Goal: Information Seeking & Learning: Learn about a topic

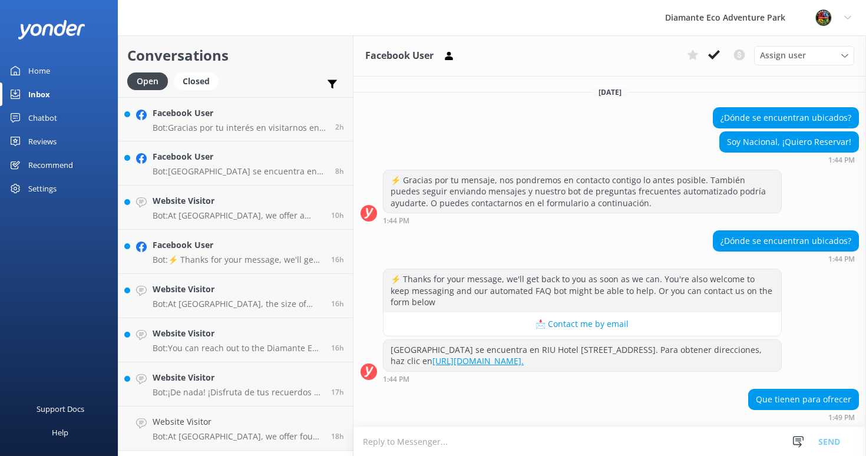
scroll to position [97, 0]
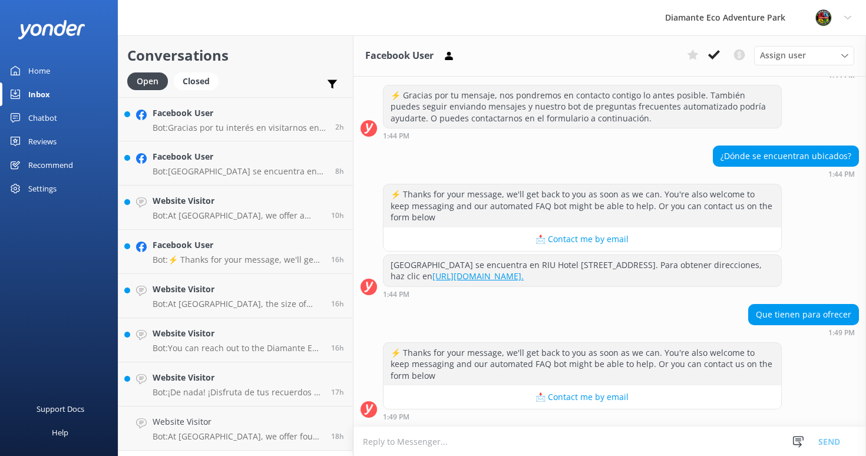
click at [38, 70] on div "Home" at bounding box center [39, 71] width 22 height 24
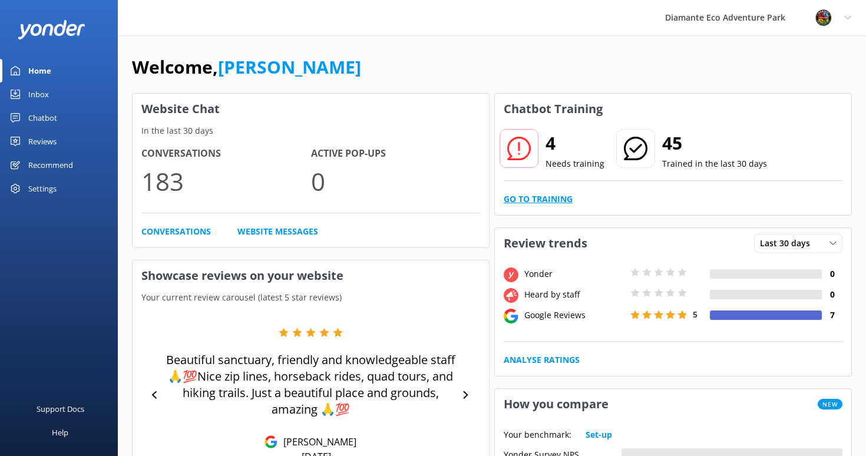
click at [549, 202] on link "Go to Training" at bounding box center [538, 199] width 69 height 13
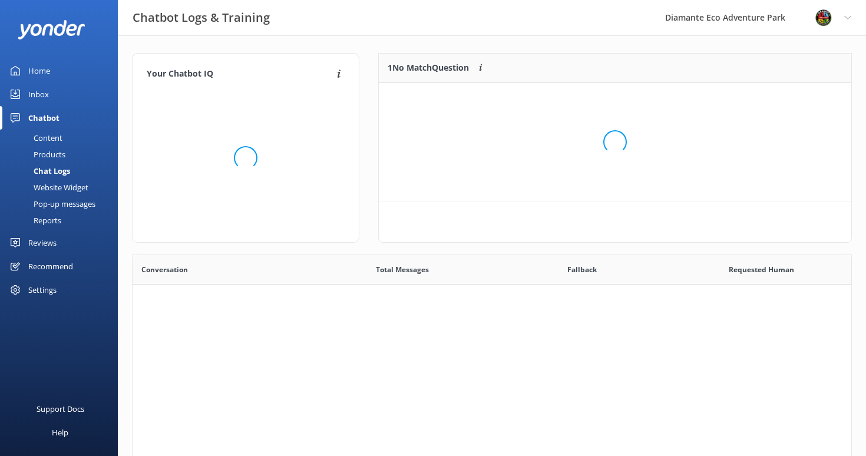
scroll to position [413, 719]
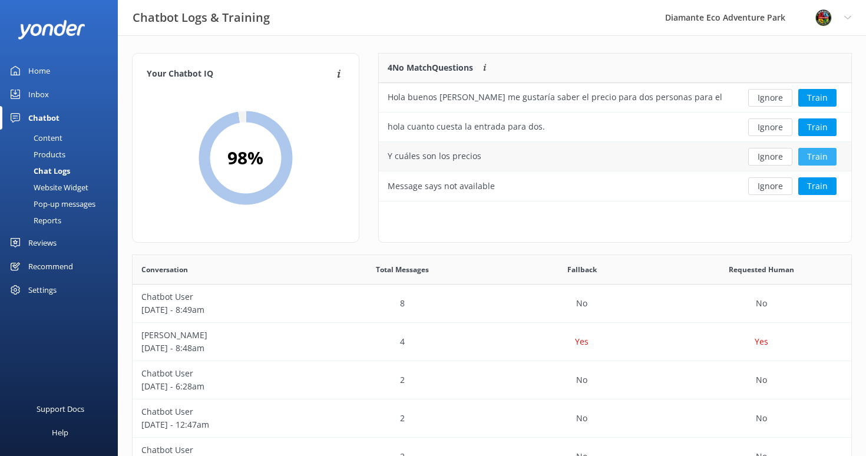
click at [820, 160] on button "Train" at bounding box center [817, 157] width 38 height 18
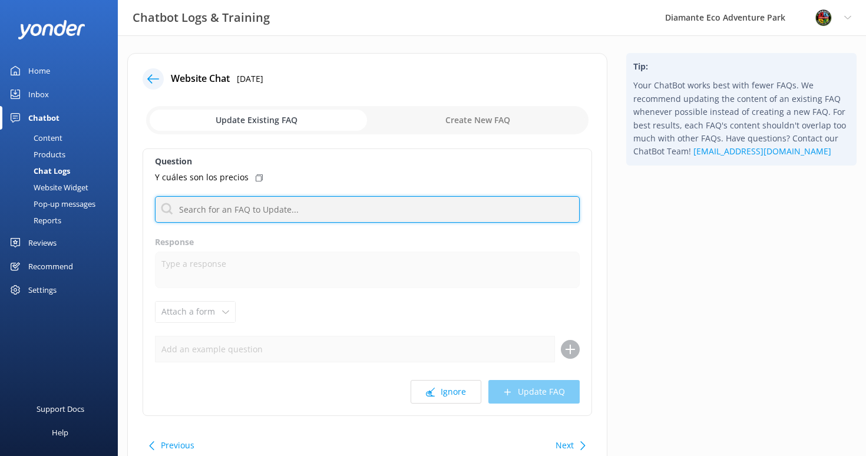
click at [229, 216] on input "text" at bounding box center [367, 209] width 425 height 27
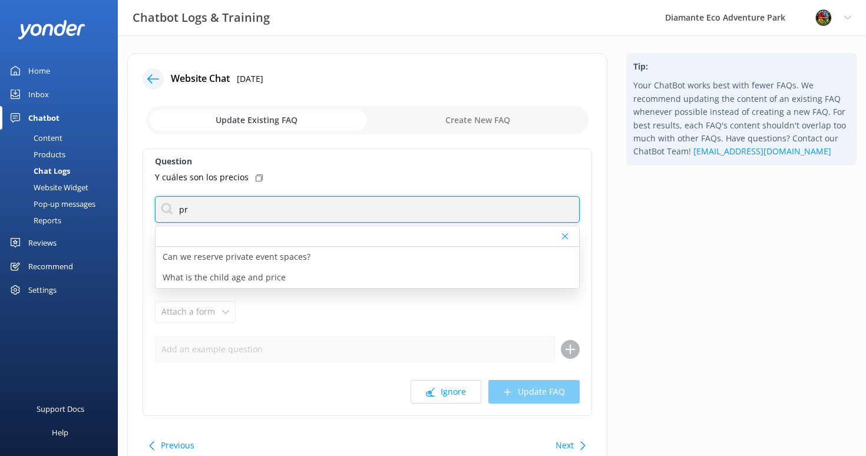
type input "p"
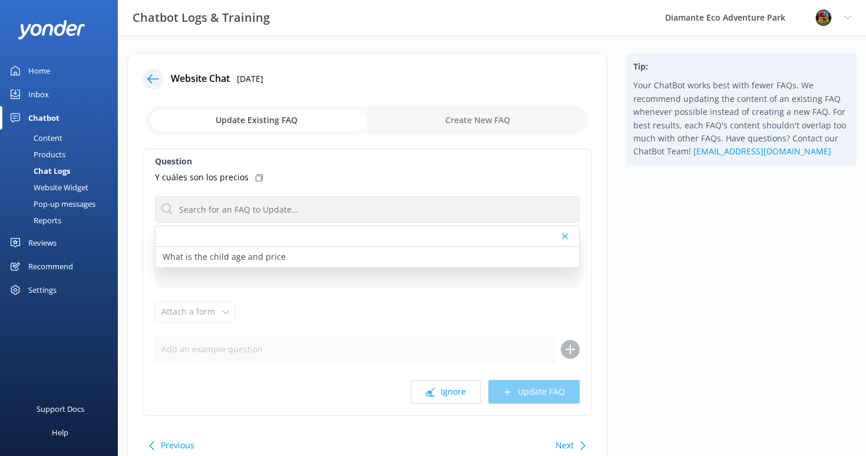
click at [45, 131] on div "Content" at bounding box center [34, 138] width 55 height 16
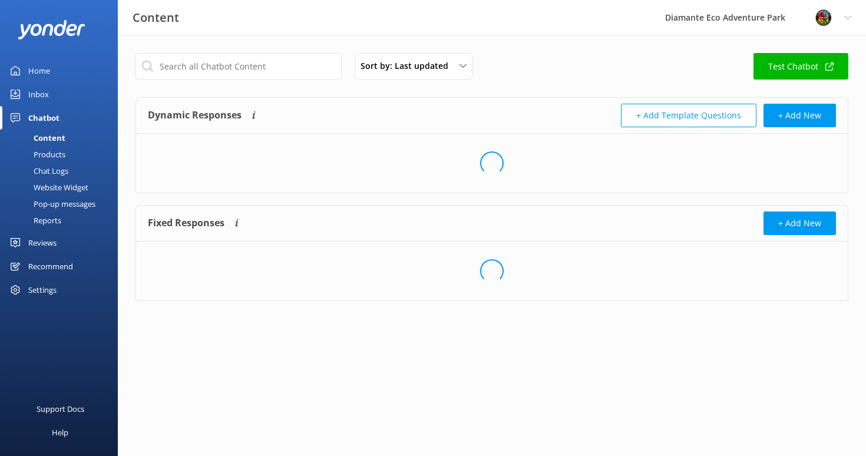
click at [31, 91] on div "Inbox" at bounding box center [38, 94] width 21 height 24
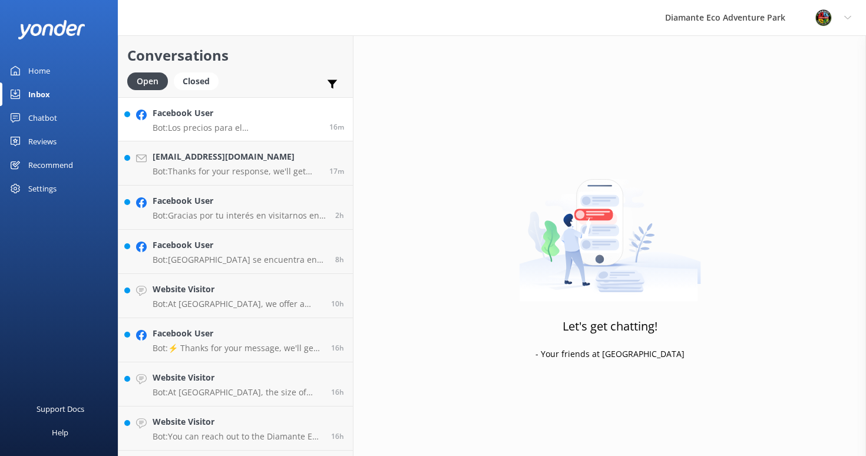
click at [176, 117] on h4 "Facebook User" at bounding box center [237, 113] width 168 height 13
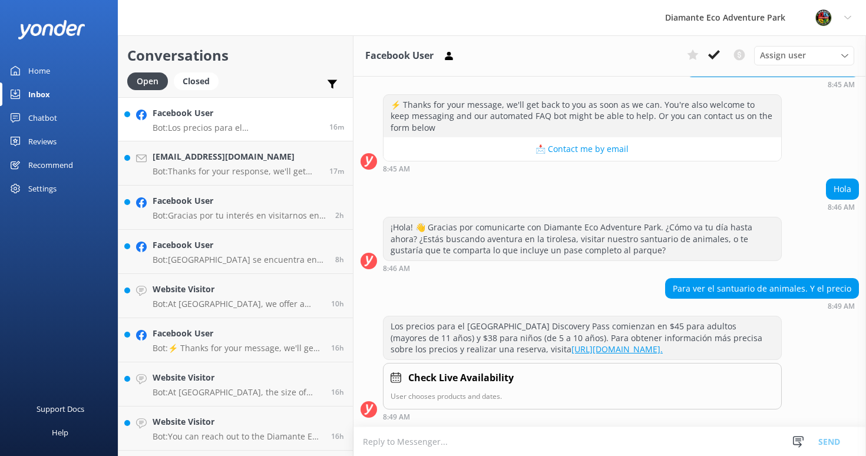
scroll to position [185, 0]
click at [400, 444] on textarea at bounding box center [610, 441] width 513 height 29
click at [252, 171] on p "Bot: Thanks for your response, we'll get back to you as soon as we can during o…" at bounding box center [237, 171] width 168 height 11
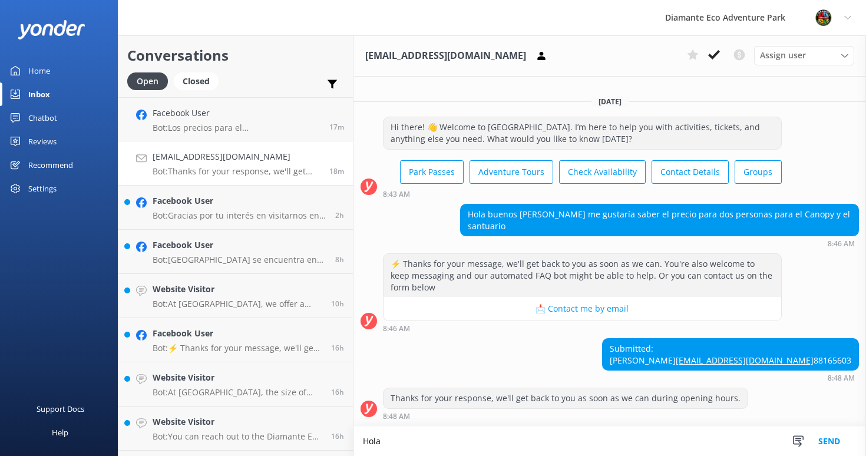
scroll to position [1, 0]
type textarea "H"
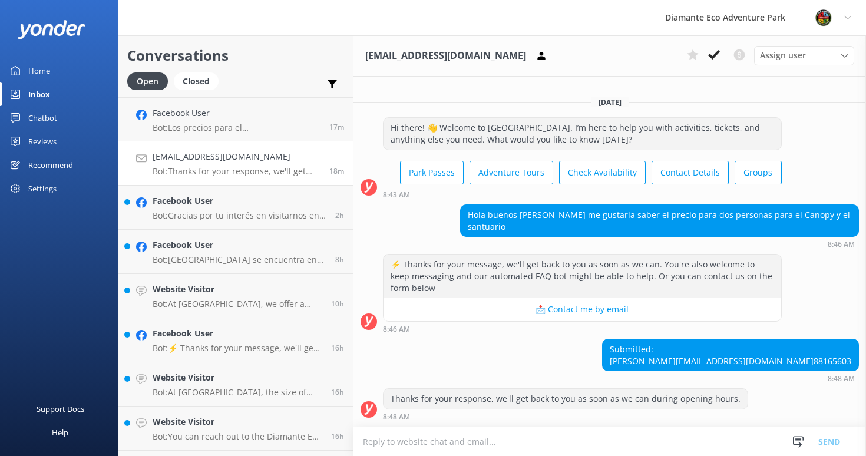
drag, startPoint x: 807, startPoint y: 364, endPoint x: 754, endPoint y: 339, distance: 58.3
click at [754, 339] on div "Submitted: Joesquel [PERSON_NAME] [EMAIL_ADDRESS][DOMAIN_NAME] 88165603" at bounding box center [730, 355] width 257 height 32
copy div "Joesquel [PERSON_NAME] [EMAIL_ADDRESS][DOMAIN_NAME] 88165603"
click at [194, 212] on p "Bot: Gracias por tu interés en visitarnos en Diamante [GEOGRAPHIC_DATA]. Para a…" at bounding box center [240, 215] width 174 height 11
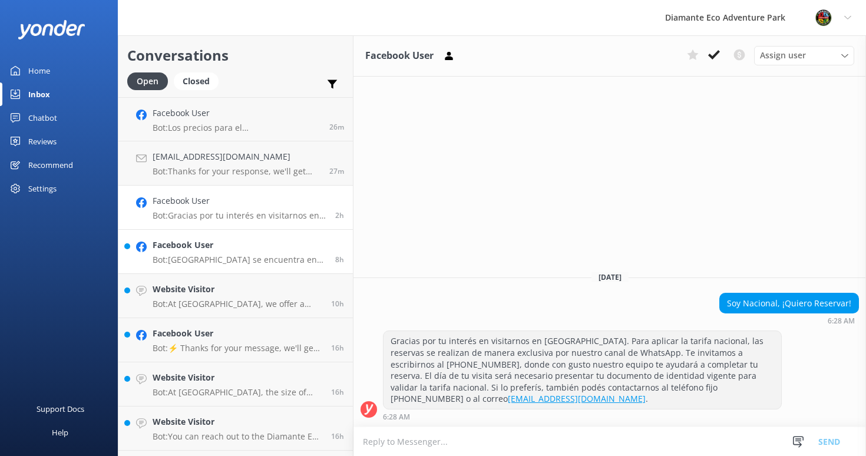
click at [190, 256] on p "Bot: [GEOGRAPHIC_DATA] se encuentra en RIU Hotel [STREET_ADDRESS]. Para obtener…" at bounding box center [240, 260] width 174 height 11
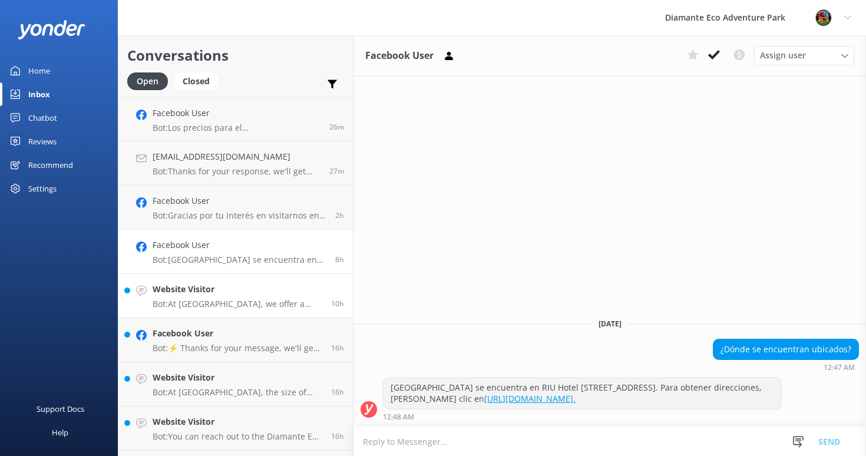
click at [204, 299] on p "Bot: At [GEOGRAPHIC_DATA], we offer a variety of thrilling guided tours: - **Zi…" at bounding box center [238, 304] width 170 height 11
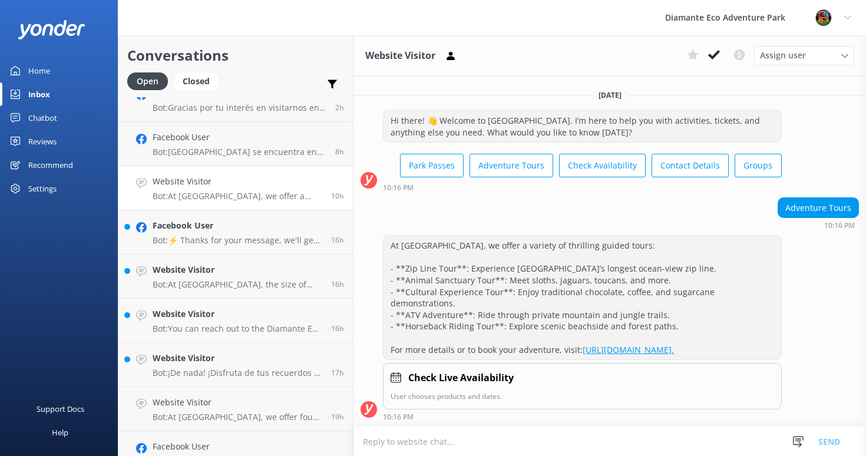
scroll to position [110, 0]
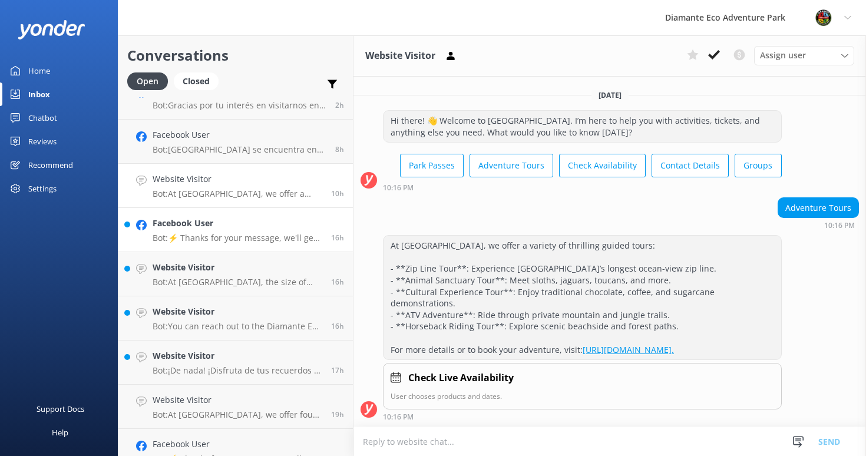
click at [194, 233] on p "Bot: ⚡ Thanks for your message, we'll get back to you as soon as we can. You're…" at bounding box center [238, 238] width 170 height 11
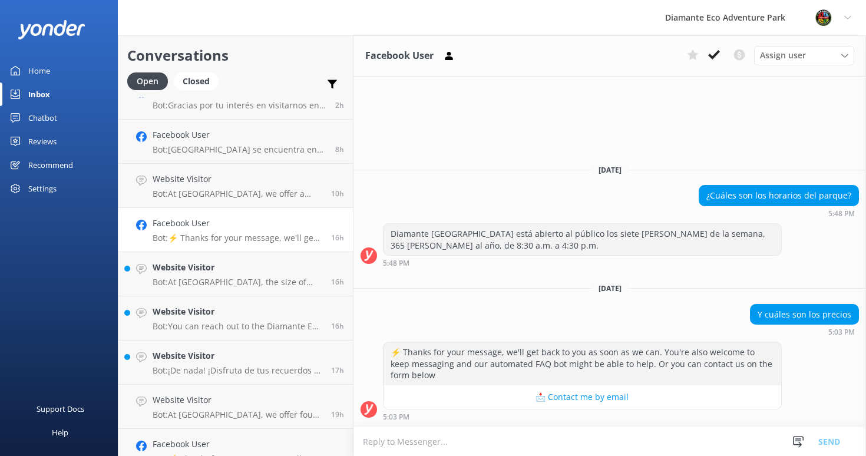
click at [417, 438] on textarea at bounding box center [610, 441] width 513 height 29
click at [214, 361] on h4 "Website Visitor" at bounding box center [238, 355] width 170 height 13
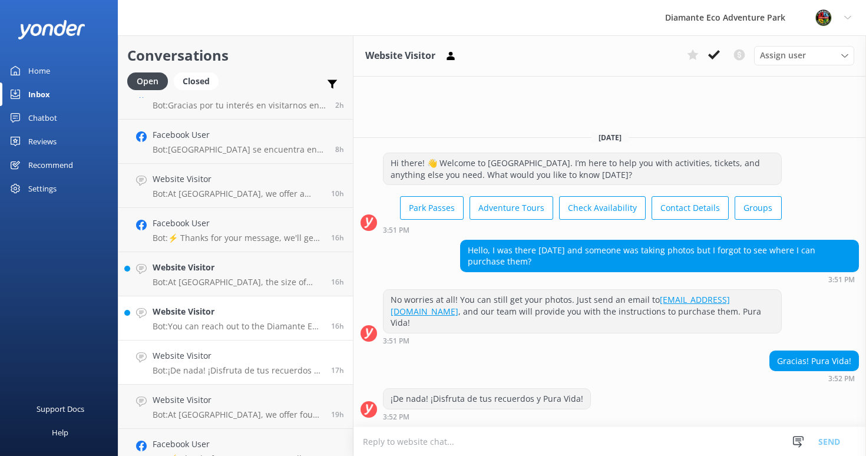
click at [190, 302] on link "Website Visitor Bot: You can reach out to the Diamante Eco Adventure Park team …" at bounding box center [235, 318] width 235 height 44
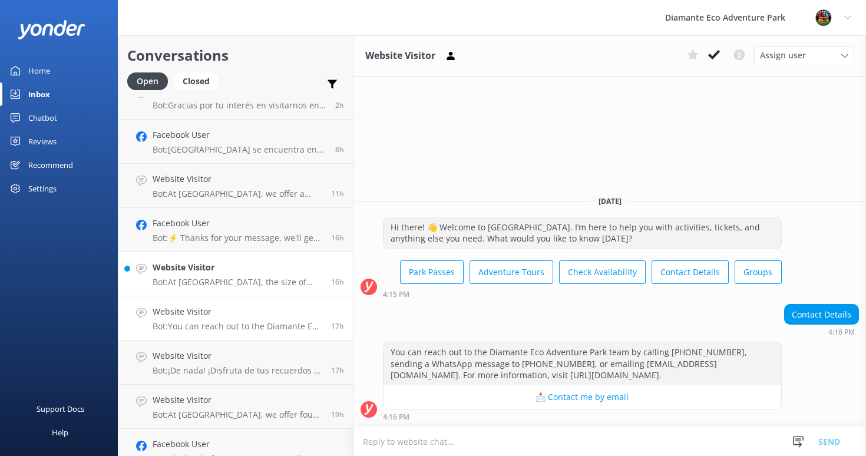
click at [208, 269] on h4 "Website Visitor" at bounding box center [238, 267] width 170 height 13
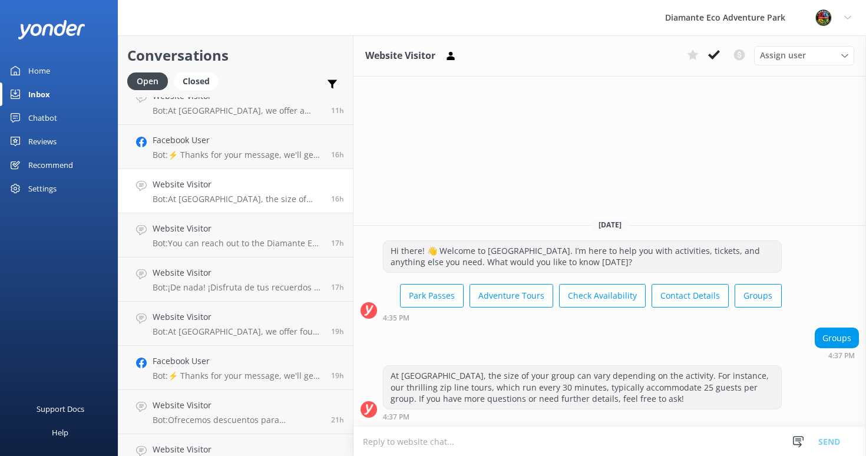
scroll to position [194, 0]
click at [37, 116] on div "Chatbot" at bounding box center [42, 118] width 29 height 24
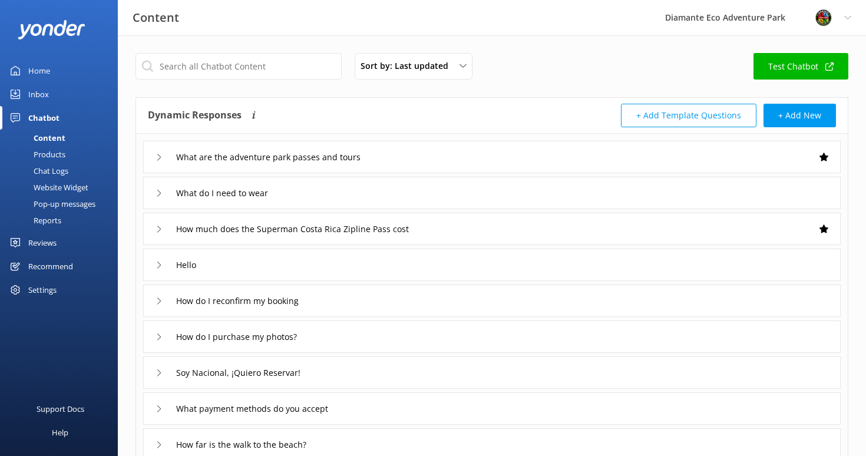
click at [58, 140] on div "Content" at bounding box center [36, 138] width 58 height 16
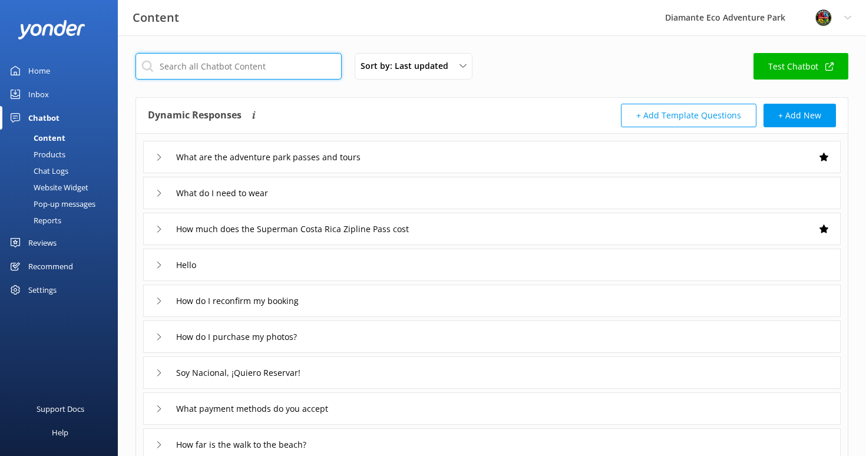
click at [186, 69] on input "text" at bounding box center [239, 66] width 206 height 27
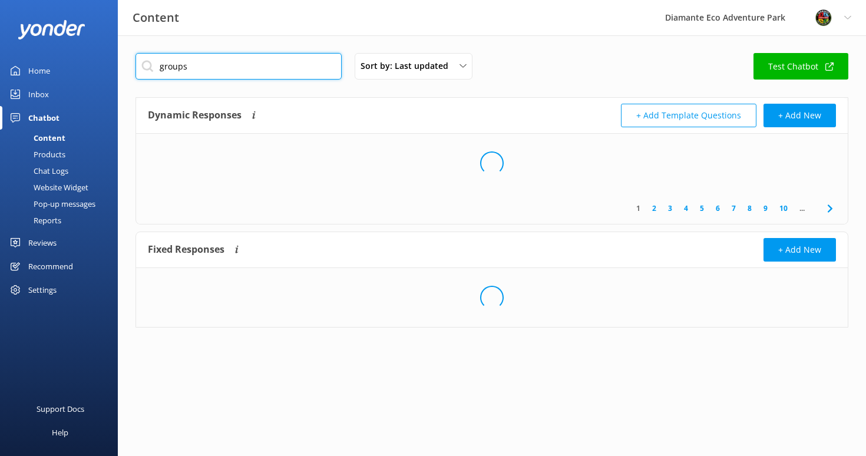
type input "groups"
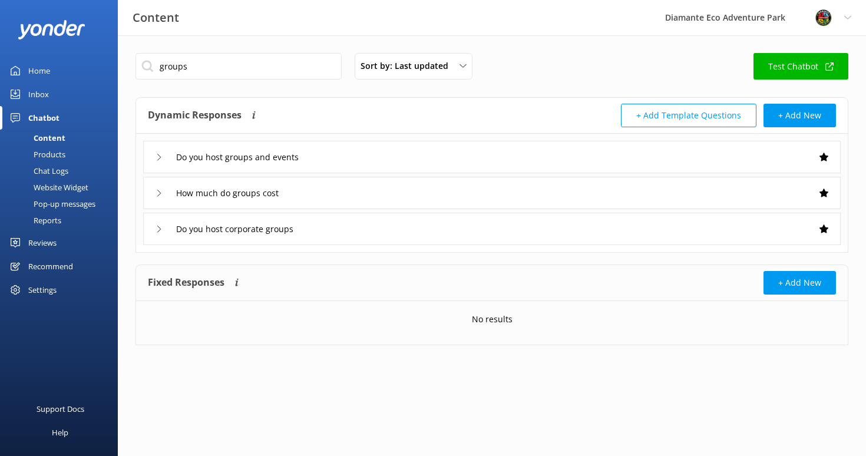
click at [157, 162] on div "Do you host groups and events" at bounding box center [231, 156] width 151 height 19
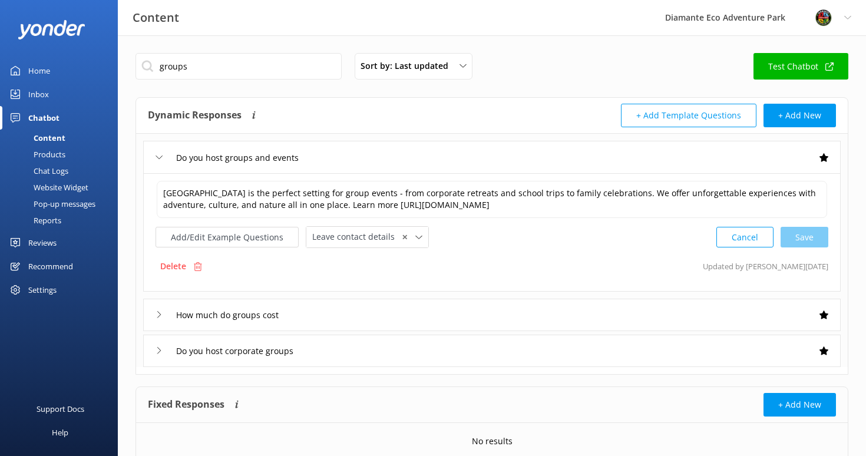
click at [153, 315] on div "How much do groups cost" at bounding box center [492, 315] width 698 height 32
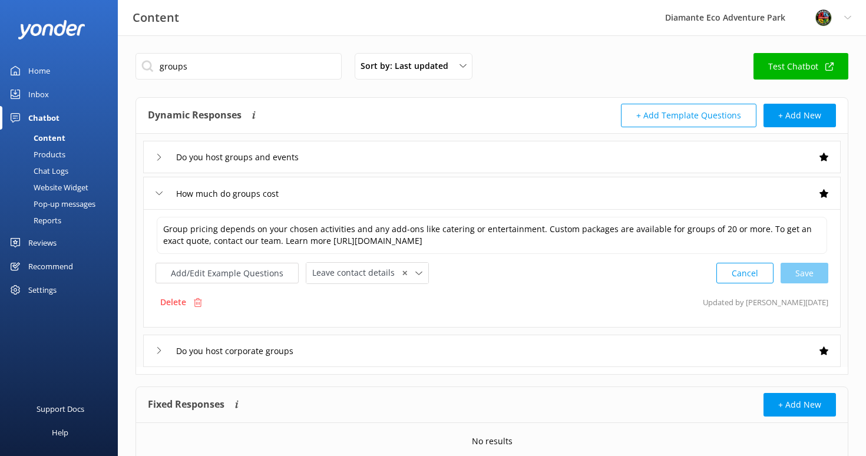
click at [160, 199] on div "How much do groups cost" at bounding box center [217, 193] width 123 height 19
